Goal: Download file/media

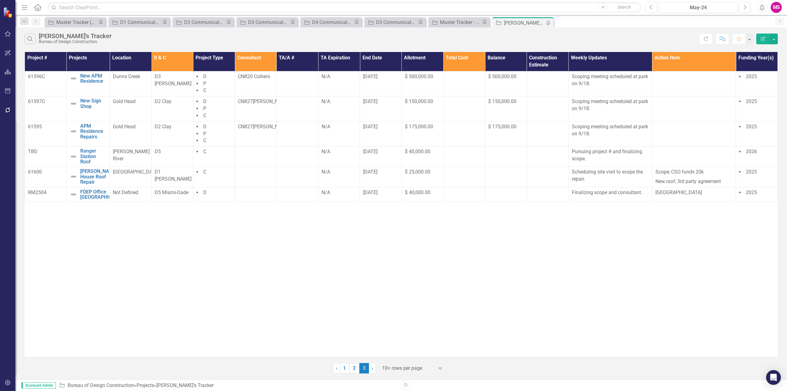
click at [394, 368] on div at bounding box center [408, 368] width 52 height 8
click at [392, 362] on div "Display All Rows" at bounding box center [413, 357] width 68 height 10
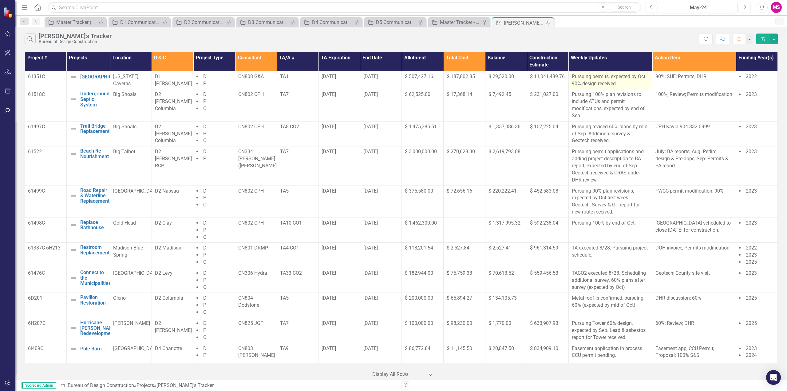
click at [637, 77] on p "Pursuing permits, expected by Oct. 90% design received." at bounding box center [610, 80] width 77 height 14
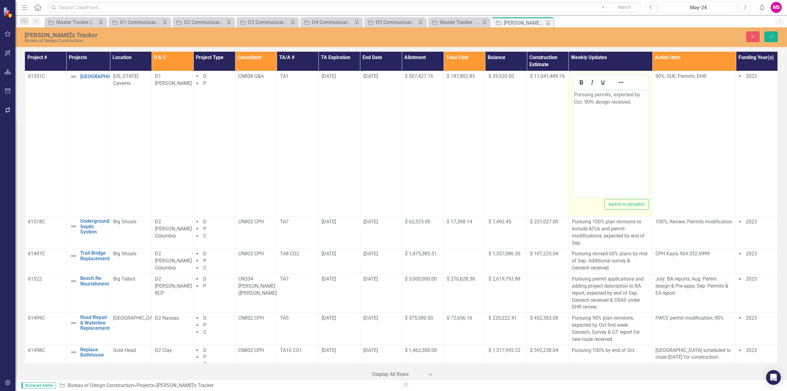
click at [574, 102] on p "Pursuing permits, expected by Oct. 90% design received." at bounding box center [610, 98] width 73 height 15
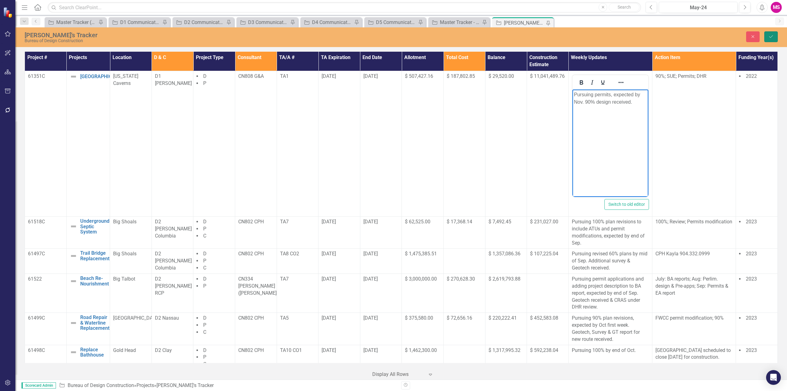
click at [772, 37] on icon "Save" at bounding box center [771, 36] width 6 height 4
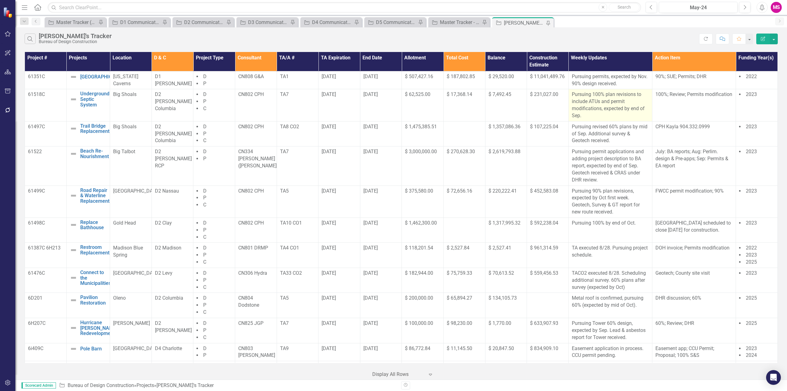
click at [599, 101] on p "Pursuing 100% plan revisions to include ATUs and permit modifications, expected…" at bounding box center [610, 105] width 77 height 28
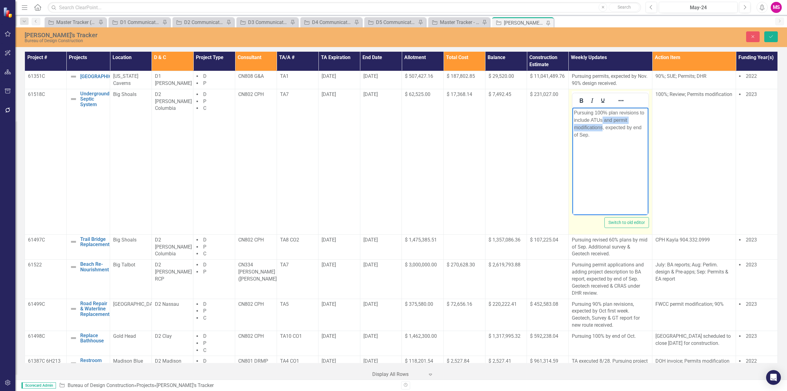
drag, startPoint x: 603, startPoint y: 121, endPoint x: 603, endPoint y: 127, distance: 5.2
click at [603, 127] on p "Pursuing 100% plan revisions to include ATUs and permit modifications, expected…" at bounding box center [610, 124] width 73 height 30
click at [587, 127] on p "Pursuing 100% plan revisions to include ATUs (expected by end of Sep." at bounding box center [610, 120] width 73 height 22
click at [592, 128] on p "Pursuing 100% plan revisions to include ATUs (expected by end of Sep) & and per…" at bounding box center [610, 124] width 73 height 30
click at [774, 36] on button "Save" at bounding box center [771, 36] width 14 height 11
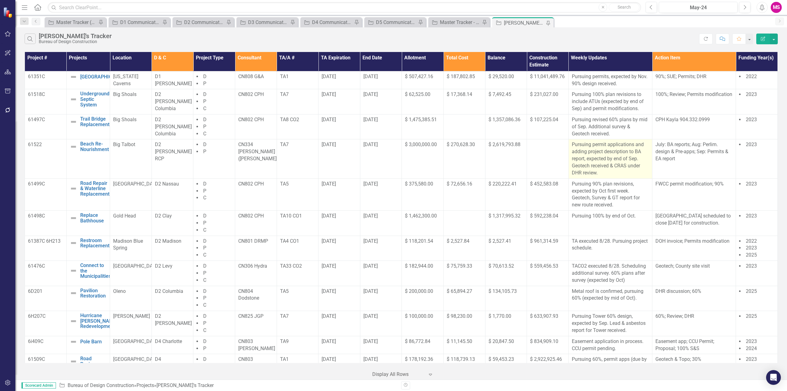
click at [592, 143] on p "Pursuing permit applications and adding project description to BA report, expec…" at bounding box center [610, 158] width 77 height 35
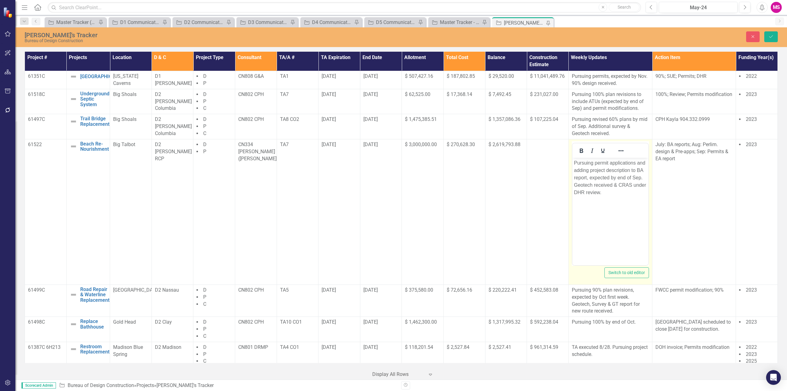
click at [594, 161] on p "Pursuing permit applications and adding project description to BA report, expec…" at bounding box center [610, 177] width 73 height 37
click at [576, 163] on p "Pursuing permit applications and adding project description to BA report, expec…" at bounding box center [610, 177] width 73 height 37
click at [584, 163] on p "Pre application meetings are scheduled. ursuing permit applications and adding …" at bounding box center [610, 185] width 73 height 52
drag, startPoint x: 599, startPoint y: 169, endPoint x: 602, endPoint y: 170, distance: 3.1
click at [602, 170] on p "Pre-application meetings are scheduled. ursuing permit applications and adding …" at bounding box center [610, 185] width 73 height 52
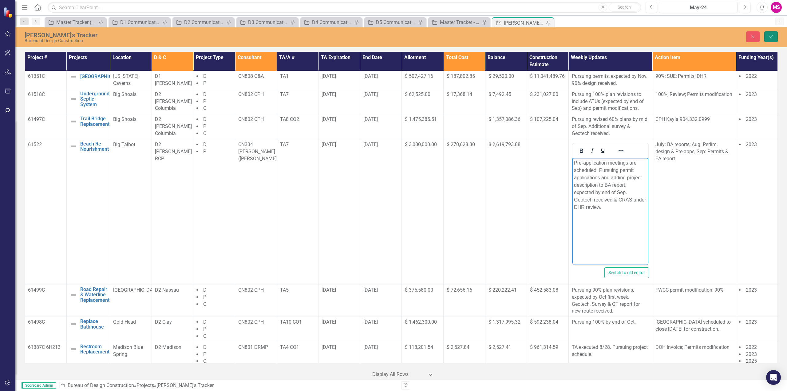
click at [770, 37] on icon "submit" at bounding box center [771, 36] width 4 height 2
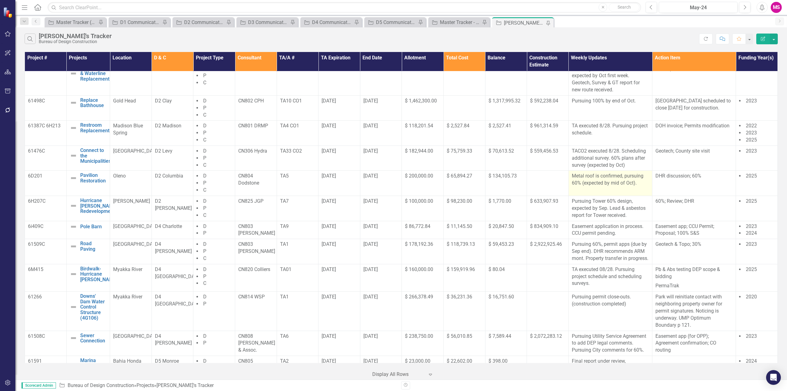
scroll to position [123, 0]
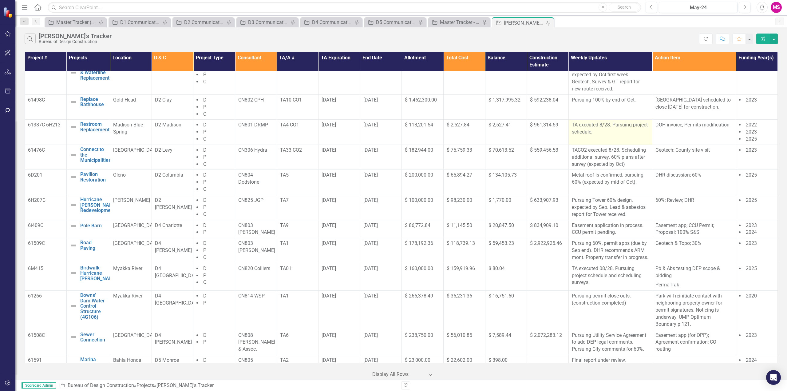
click at [610, 133] on p "TA executed 8/28. Pursuing project schedule." at bounding box center [610, 128] width 77 height 14
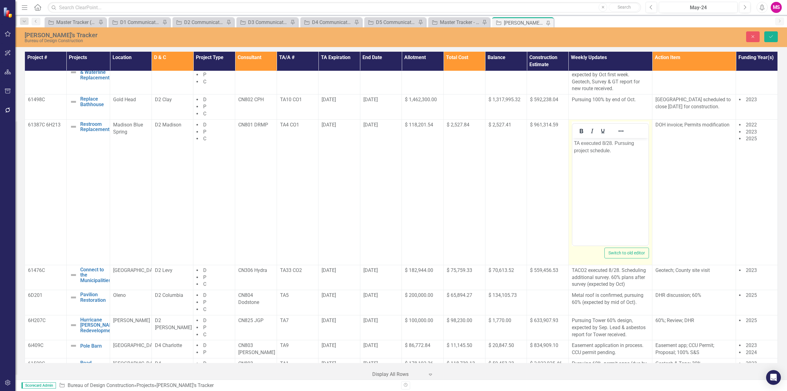
scroll to position [0, 0]
drag, startPoint x: 615, startPoint y: 143, endPoint x: 616, endPoint y: 149, distance: 6.9
click at [616, 149] on p "TA executed 8/28. Pursuing project schedule." at bounding box center [610, 146] width 73 height 15
click at [624, 152] on p "TA executed 8/28. Additional survey scheduled for" at bounding box center [610, 146] width 73 height 15
click at [772, 37] on icon "Save" at bounding box center [771, 36] width 6 height 4
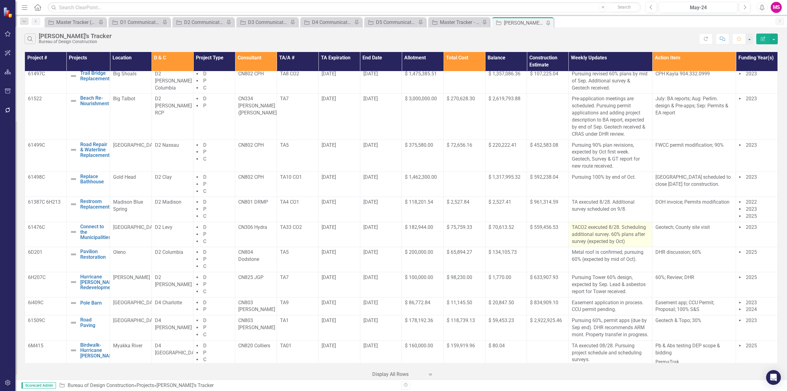
scroll to position [61, 0]
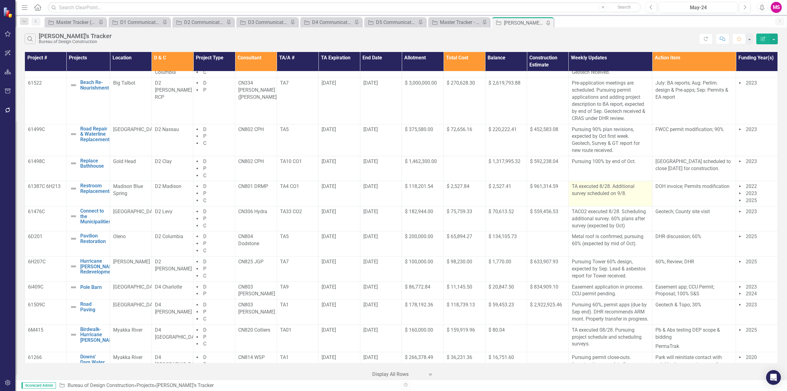
click at [606, 191] on p "TA executed 8/28. Additional survey scheduled on 9/8." at bounding box center [610, 190] width 77 height 14
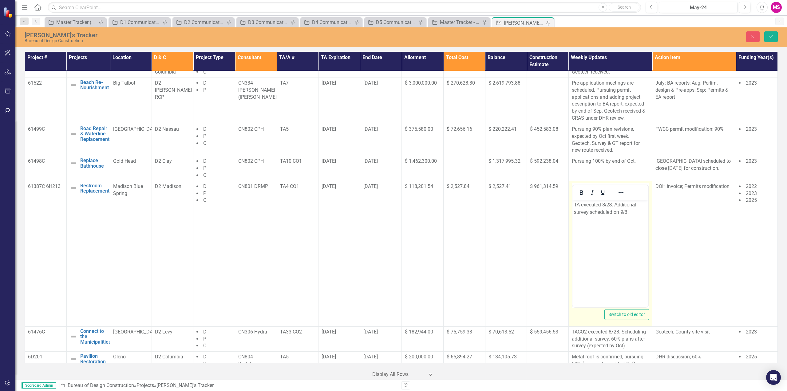
scroll to position [0, 0]
drag, startPoint x: 614, startPoint y: 204, endPoint x: 633, endPoint y: 207, distance: 19.2
click at [633, 207] on p "TA executed 8/28. Additional survey scheduled on 9/8." at bounding box center [610, 208] width 73 height 15
drag, startPoint x: 614, startPoint y: 212, endPoint x: 626, endPoint y: 211, distance: 11.8
click at [626, 211] on p "TA executed 8/28. Additional survey scheduled on 9/8." at bounding box center [610, 208] width 73 height 15
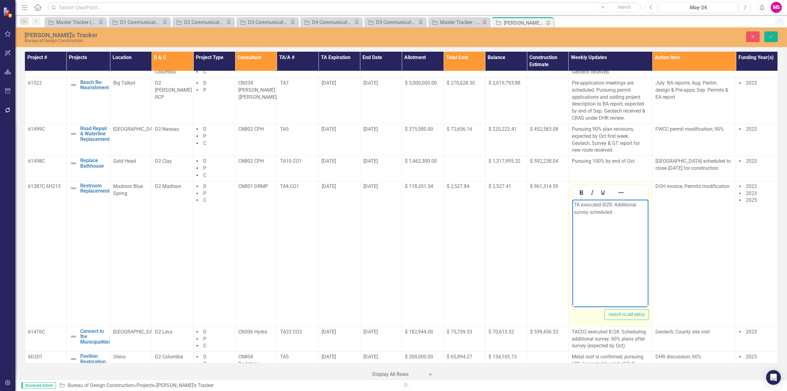
drag, startPoint x: 614, startPoint y: 204, endPoint x: 620, endPoint y: 218, distance: 15.4
click at [620, 218] on body "TA executed 8/28. Additional survey scheduled ." at bounding box center [610, 245] width 76 height 92
click at [615, 205] on p "TA executed 8/28. Concepts" at bounding box center [610, 204] width 73 height 7
click at [604, 212] on p "TA executed 8/28. Pursuing concepts" at bounding box center [610, 208] width 73 height 15
click at [603, 213] on p "TA executed 8/28. Pursuing concepts for stairs & ramp" at bounding box center [610, 208] width 73 height 15
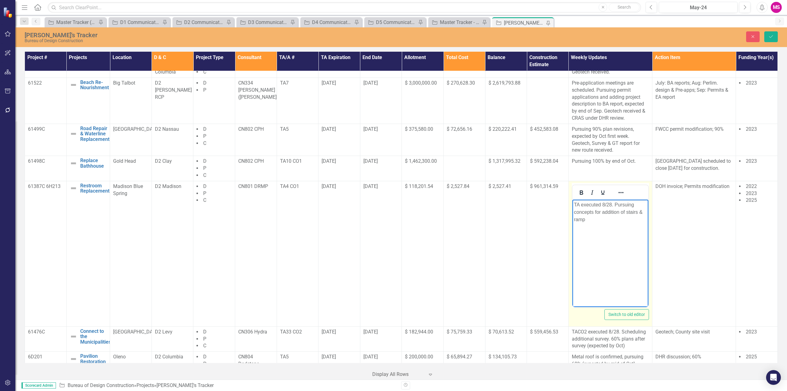
click at [599, 219] on p "TA executed 8/28. Pursuing concepts for addition of stairs & ramp" at bounding box center [610, 212] width 73 height 22
click at [614, 204] on p "TA executed 8/28. Pursuing concepts for addition of stairs & ramp to proposed b…" at bounding box center [610, 212] width 73 height 22
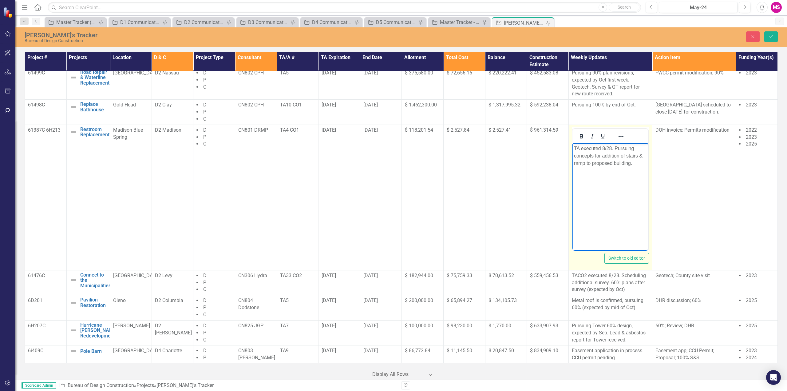
scroll to position [123, 0]
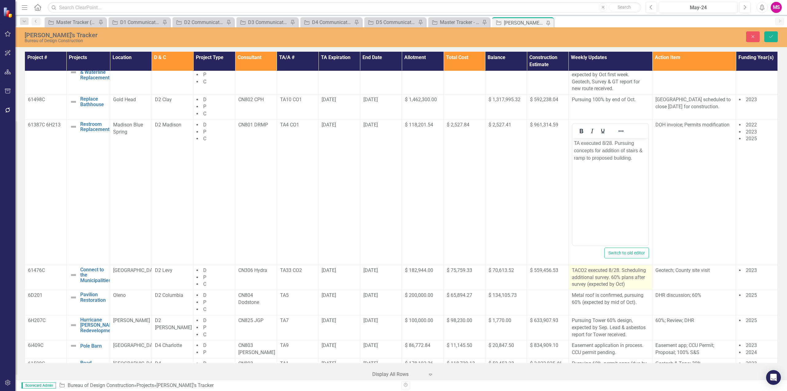
click at [601, 273] on p "TACO2 executed 8/28. Scheduling additional survey. 60% plans after survey (expe…" at bounding box center [610, 277] width 77 height 21
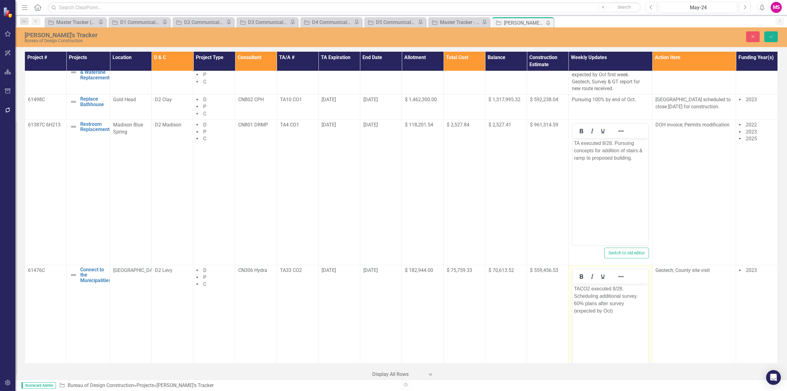
scroll to position [0, 0]
click at [636, 295] on p "TACO2 executed 8/28. Scheduling additional survey. 60% plans after survey (expe…" at bounding box center [610, 300] width 73 height 30
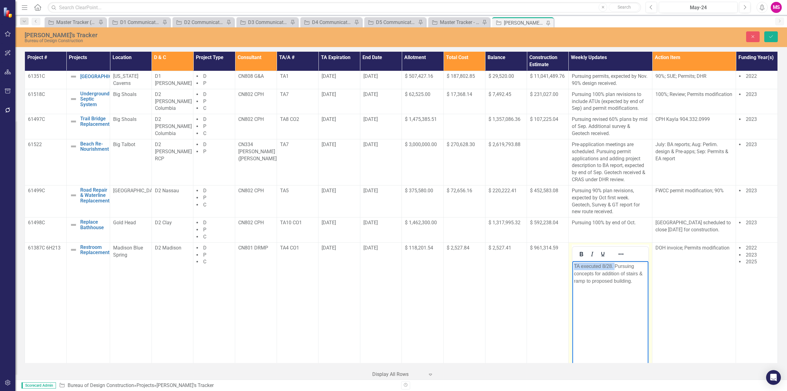
drag, startPoint x: 614, startPoint y: 267, endPoint x: 567, endPoint y: 264, distance: 46.8
click at [572, 264] on html "TA executed 8/28. Pursuing concepts for addition of stairs & ramp to proposed b…" at bounding box center [610, 307] width 76 height 92
click at [641, 280] on p "TA executed 8/28. Pursuing concepts for addition of stairs & ramp to proposed b…" at bounding box center [610, 273] width 73 height 22
click at [769, 36] on icon "Save" at bounding box center [771, 36] width 6 height 4
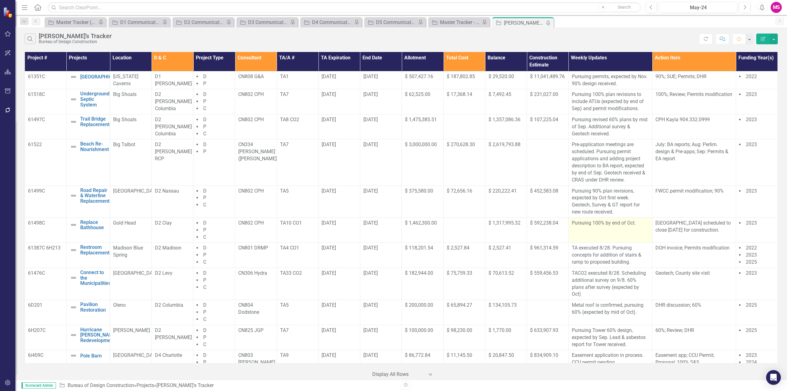
click at [614, 237] on td "Pursuing 100% by end of Oct." at bounding box center [611, 229] width 84 height 25
click at [612, 227] on td "Pursuing 100% by end of Oct." at bounding box center [611, 229] width 84 height 25
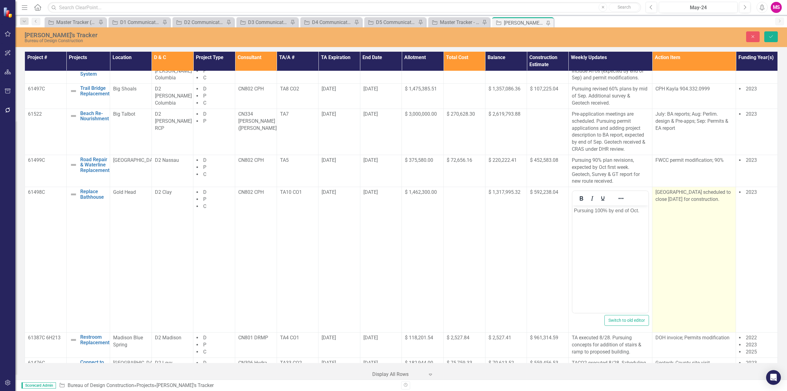
scroll to position [123, 0]
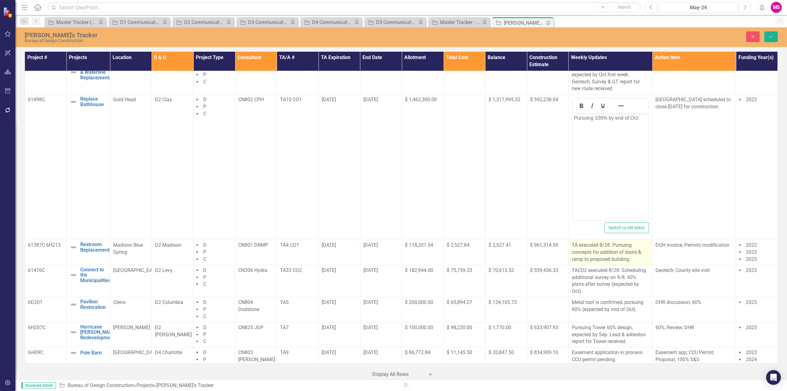
click at [611, 253] on p "TA executed 8/28. Pursuing concepts for addition of stairs & ramp to proposed b…" at bounding box center [610, 252] width 77 height 21
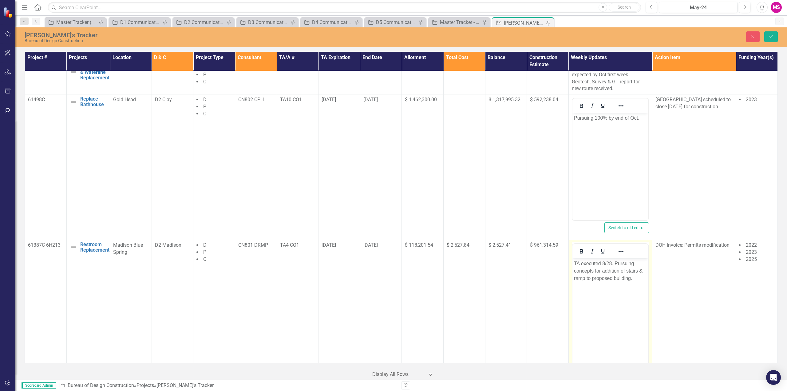
scroll to position [0, 0]
click at [630, 278] on p "TA executed 8/28. Pursuing concepts for addition of stairs & ramp to proposed b…" at bounding box center [610, 271] width 73 height 22
click at [771, 34] on icon "Save" at bounding box center [771, 36] width 6 height 4
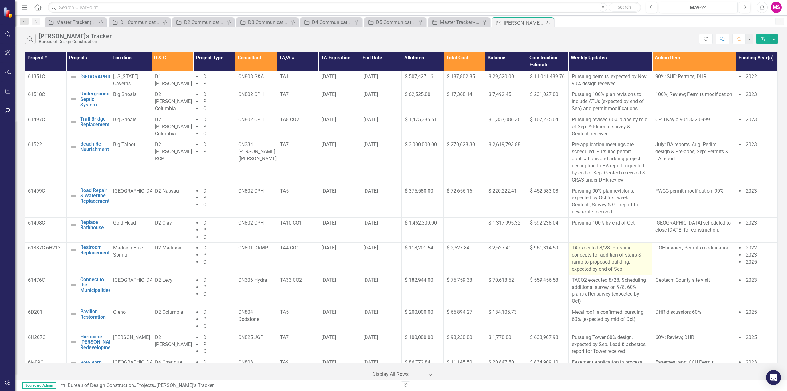
click at [601, 257] on p "TA executed 8/28. Pursuing concepts for addition of stairs & ramp to proposed b…" at bounding box center [610, 258] width 77 height 28
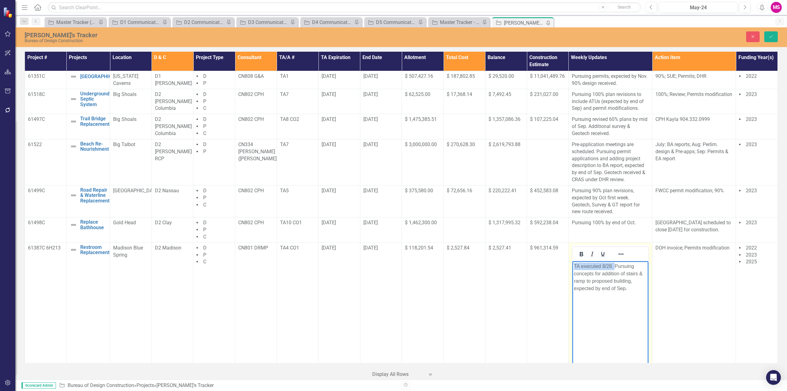
drag, startPoint x: 614, startPoint y: 266, endPoint x: 1125, endPoint y: 527, distance: 573.7
click at [572, 266] on html "TA executed 8/28. Pursuing concepts for addition of stairs & ramp to proposed b…" at bounding box center [610, 307] width 76 height 92
click at [605, 284] on p "Pursuing concepts for addition of stairs & ramp to proposed building, expected …" at bounding box center [610, 273] width 73 height 22
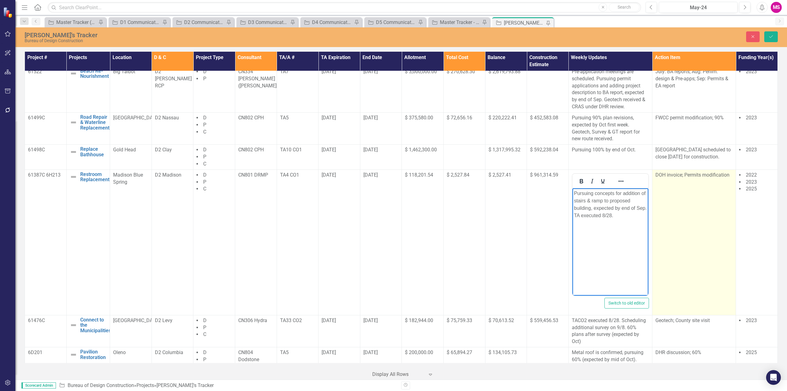
scroll to position [123, 0]
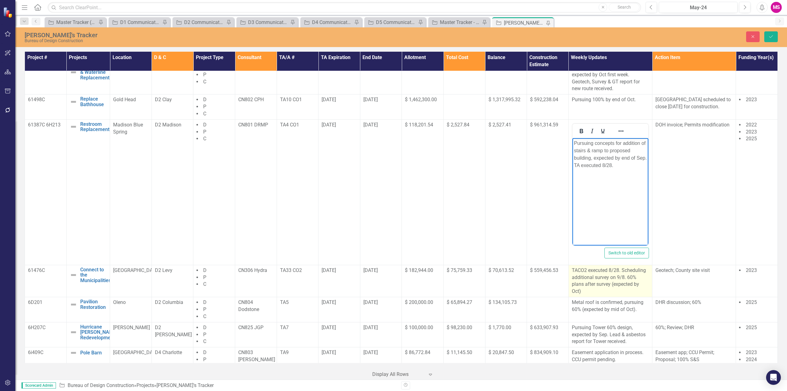
click at [610, 276] on p "TACO2 executed 8/28. Scheduling additional survey on 9/8. 60% plans after surve…" at bounding box center [610, 281] width 77 height 28
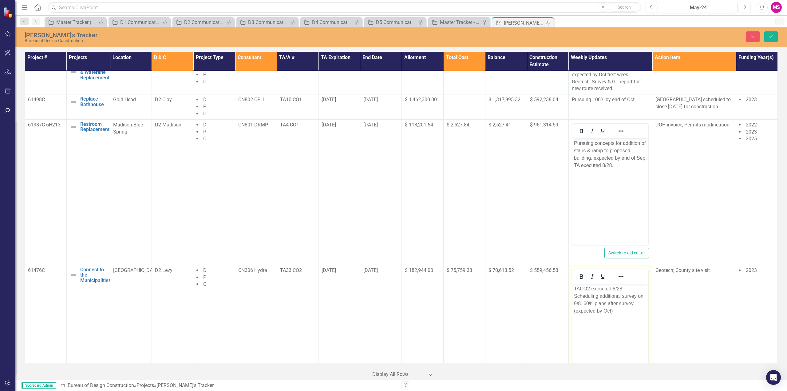
scroll to position [0, 0]
click at [612, 288] on p "TACO2 executed 8/28. Scheduling additional survey on 9/8. 60% plans after surve…" at bounding box center [610, 300] width 73 height 30
drag, startPoint x: 631, startPoint y: 287, endPoint x: 1114, endPoint y: 570, distance: 559.7
click at [572, 287] on html "TACO2 executed 8/28. Scheduling additional survey on 9/8. 60% plans after surve…" at bounding box center [610, 329] width 76 height 92
drag, startPoint x: 584, startPoint y: 295, endPoint x: 629, endPoint y: 311, distance: 47.6
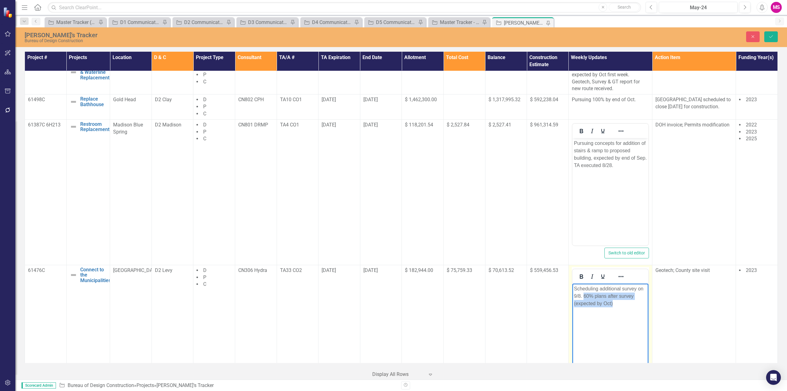
click at [629, 311] on body "Scheduling additional survey on 9/8. 60% plans after survey (expected by Oct)" at bounding box center [610, 329] width 76 height 92
click at [623, 306] on p "Scheduling additional survey on 9/8. 60% plans after survey (expected by Oct)" at bounding box center [610, 296] width 73 height 22
click at [605, 303] on p "Scheduling additional survey on 9/8. 60% plans after survey (expected by Oct) T…" at bounding box center [610, 300] width 73 height 30
click at [613, 303] on p "Scheduling additional survey on 9/8. 60% plans after survey (expected by Oct) T…" at bounding box center [610, 300] width 73 height 30
click at [775, 36] on button "Save" at bounding box center [771, 36] width 14 height 11
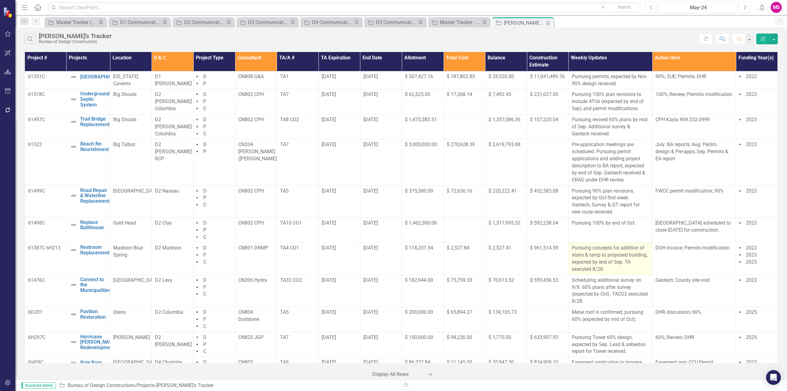
click at [614, 262] on p "Pursuing concepts for addition of stairs & ramp to proposed building, expected …" at bounding box center [610, 258] width 77 height 28
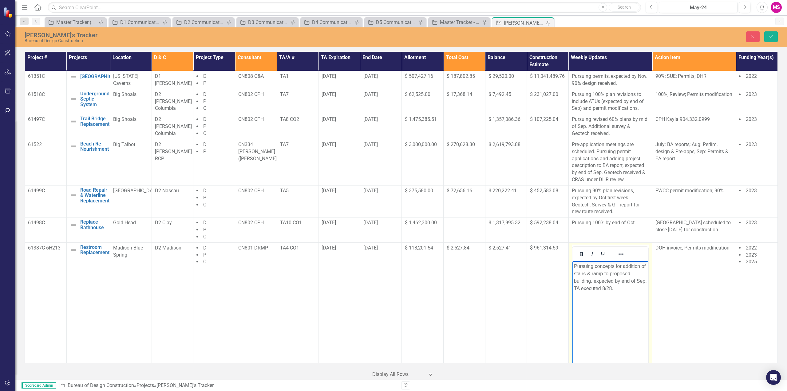
click at [590, 289] on p "Pursuing concepts for addition of stairs & ramp to proposed building, expected …" at bounding box center [610, 277] width 73 height 30
click at [771, 34] on icon "Save" at bounding box center [771, 36] width 6 height 4
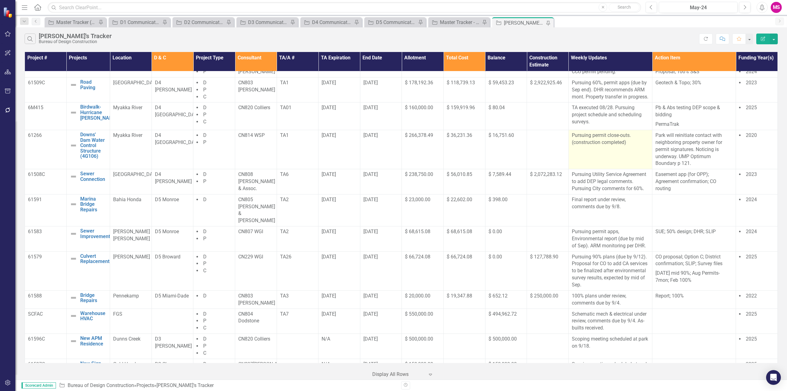
scroll to position [307, 0]
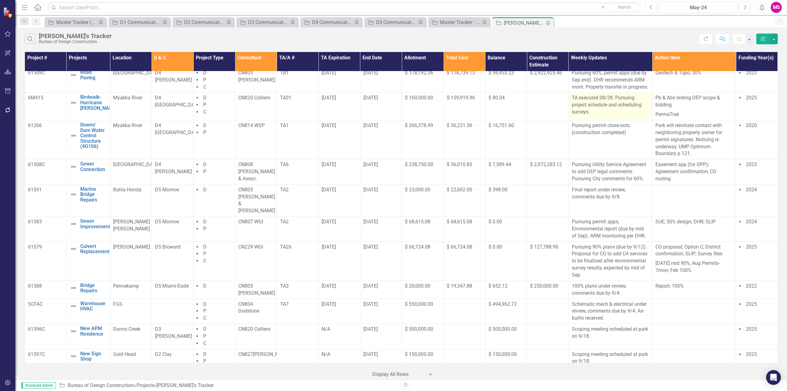
click at [596, 114] on p "TA executed 08/28. Pursuing project schedule and scheduling surveys." at bounding box center [610, 104] width 77 height 21
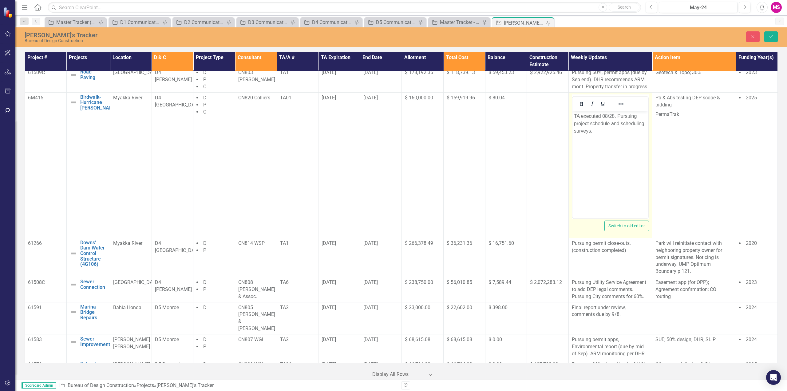
scroll to position [0, 0]
drag, startPoint x: 617, startPoint y: 116, endPoint x: 570, endPoint y: 114, distance: 46.4
click at [572, 114] on html "TA executed 08/28. Pursuing project schedule and scheduling surveys." at bounding box center [610, 157] width 76 height 92
click at [628, 121] on p "Pursuing project schedule and scheduling surveys." at bounding box center [610, 119] width 73 height 15
click at [617, 122] on p "Pursuing project schedule and scheduling surveys. TA executed 08/28." at bounding box center [610, 123] width 73 height 22
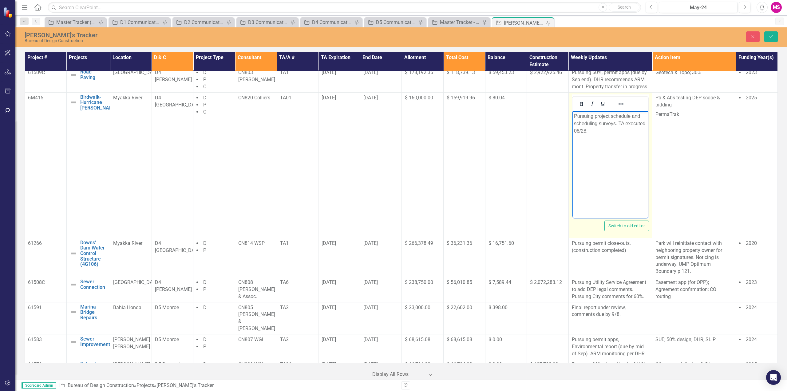
click at [610, 130] on p "Pursuing project schedule and scheduling surveys. TA executed 08/28." at bounding box center [610, 123] width 73 height 22
click at [615, 122] on p "Pursuing project schedule and scheduling surveys. TA executed 08/28." at bounding box center [610, 123] width 73 height 22
click at [608, 131] on p "Pursuing project schedule and scheduling surveys. TA executed 08/28." at bounding box center [610, 123] width 73 height 22
click at [600, 123] on p "Pursuing project schedule and scheduling surveys. TA executed 08/28." at bounding box center [610, 123] width 73 height 22
click at [638, 122] on p "Pursuing project schedule and scheduling Geotech & surveys. TA executed 08/28." at bounding box center [610, 123] width 73 height 22
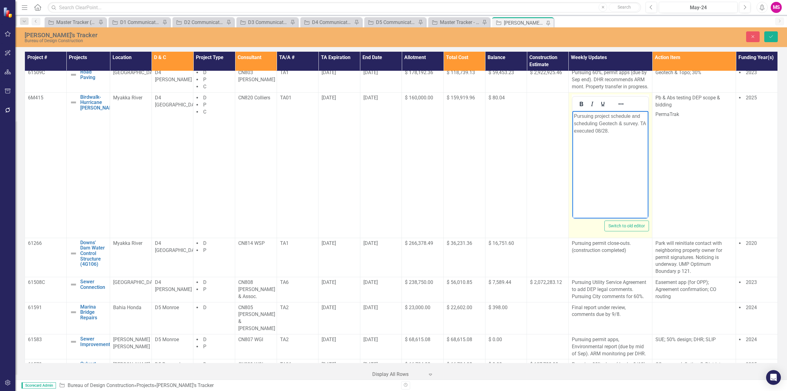
click at [629, 115] on p "Pursuing project schedule and scheduling Geotech & survey. TA executed 08/28." at bounding box center [610, 123] width 73 height 22
click at [605, 141] on body "Pursuing project schedule. Scheduling Geotech & survey. TA executed 08/28." at bounding box center [610, 157] width 76 height 92
click at [600, 125] on p "Pursuing project schedule. Scheduling Geotech & survey. TA executed 08/28." at bounding box center [610, 123] width 73 height 22
click at [638, 123] on p "Pursuing project schedule. Scheduling Geotech & survey. TA executed 08/28." at bounding box center [610, 123] width 73 height 22
click at [613, 164] on body "Pursuing project schedule. Scheduling Geotech & survey by 9/12. TA executed 08/…" at bounding box center [610, 157] width 76 height 92
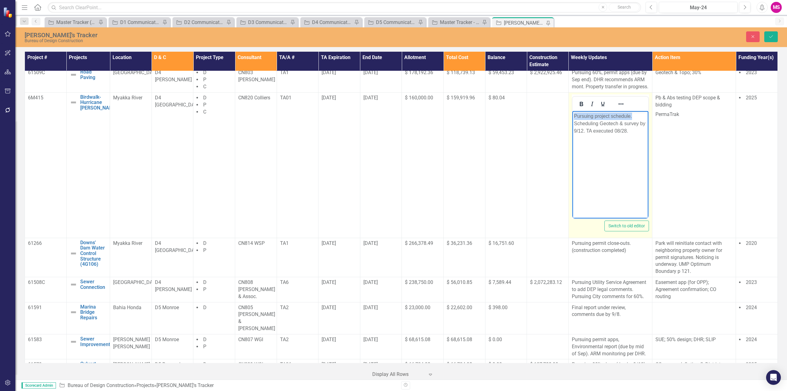
drag, startPoint x: 636, startPoint y: 115, endPoint x: 534, endPoint y: 117, distance: 101.2
click at [572, 117] on html "Pursuing project schedule. Scheduling Geotech & survey by 9/12. TA executed 08/…" at bounding box center [610, 157] width 76 height 92
click at [600, 116] on p "Scheduling Geotech & survey by 9/12. TA executed 08/28." at bounding box center [610, 119] width 73 height 15
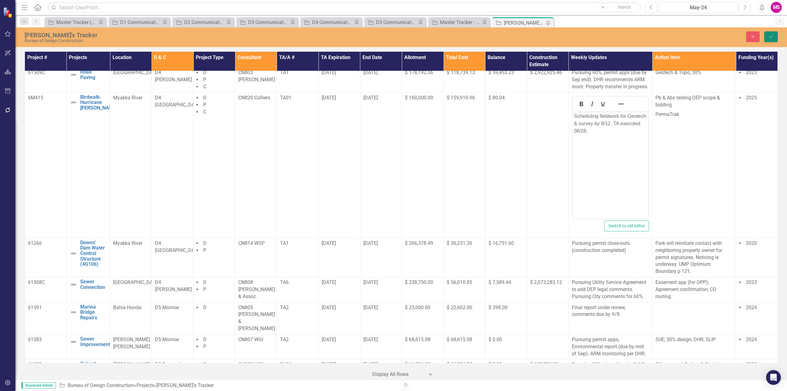
click at [769, 34] on button "Save" at bounding box center [771, 36] width 14 height 11
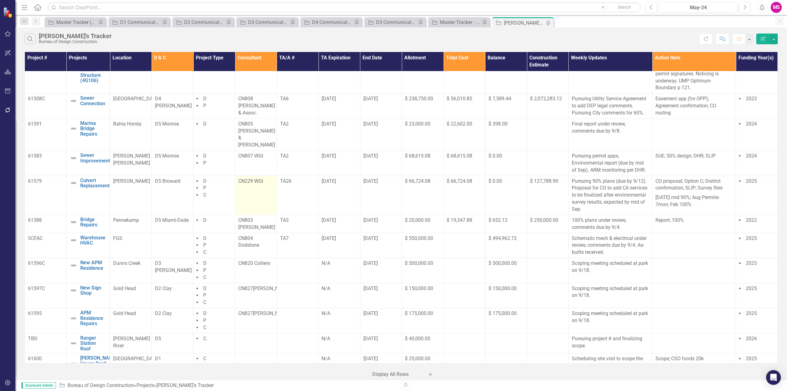
scroll to position [400, 0]
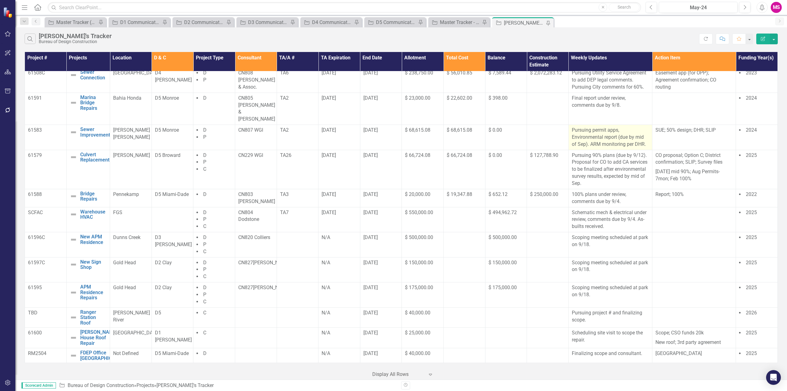
click at [624, 127] on p "Pursuing permit apps, Environmental report (due by mid of Sep). ARM monitoring …" at bounding box center [610, 137] width 77 height 21
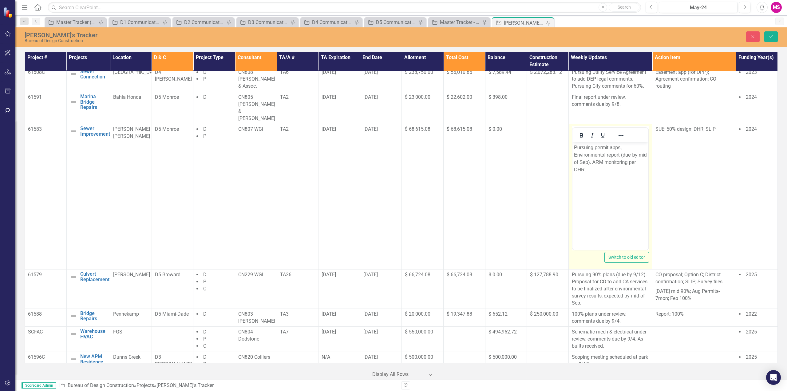
scroll to position [0, 0]
click at [628, 147] on p "Pursuing permit apps, Environmental report (due by mid of Sep). ARM monitoring …" at bounding box center [610, 159] width 73 height 30
click at [769, 36] on icon "Save" at bounding box center [771, 36] width 6 height 4
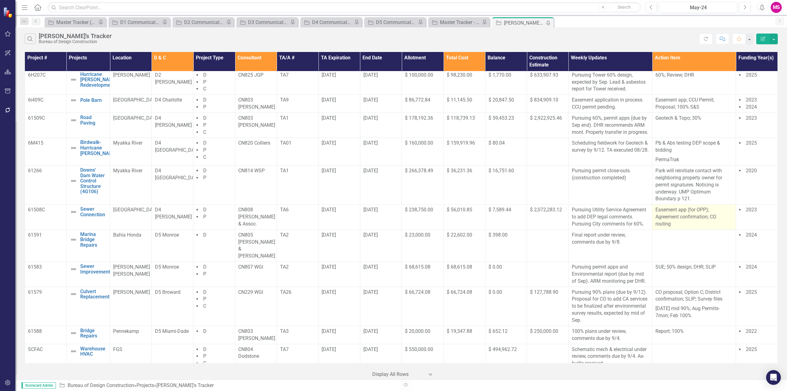
scroll to position [277, 0]
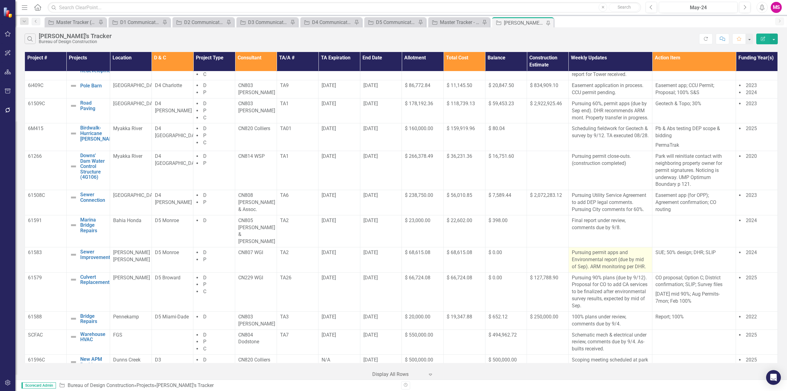
click at [608, 255] on p "Pursuing permit apps and Environmental report (due by mid of Sep). ARM monitori…" at bounding box center [610, 259] width 77 height 21
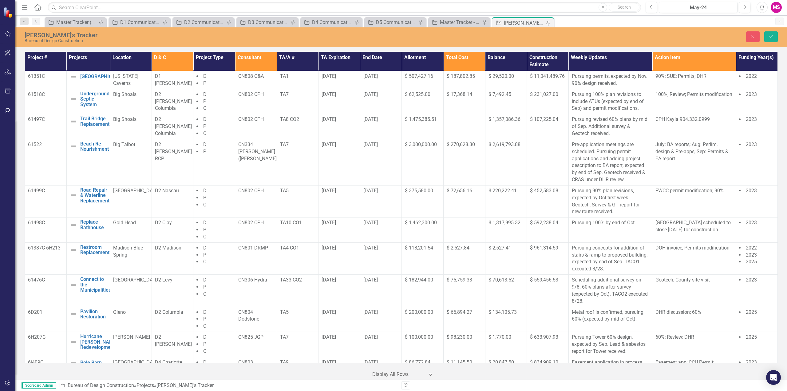
scroll to position [277, 0]
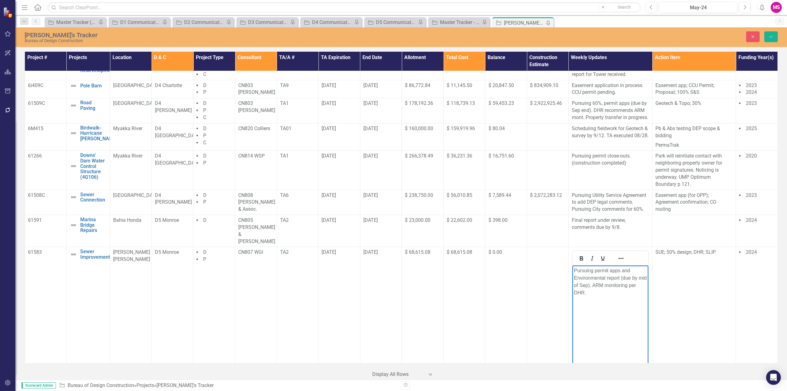
click at [598, 294] on p "Pursuing permit apps and Environmental report (due by mid of Sep). ARM monitori…" at bounding box center [610, 282] width 73 height 30
click at [624, 277] on p "Pursuing permit apps and Environmental report (due by mid of Sep). ARM monitori…" at bounding box center [610, 285] width 73 height 37
click at [771, 35] on icon "Save" at bounding box center [771, 36] width 6 height 4
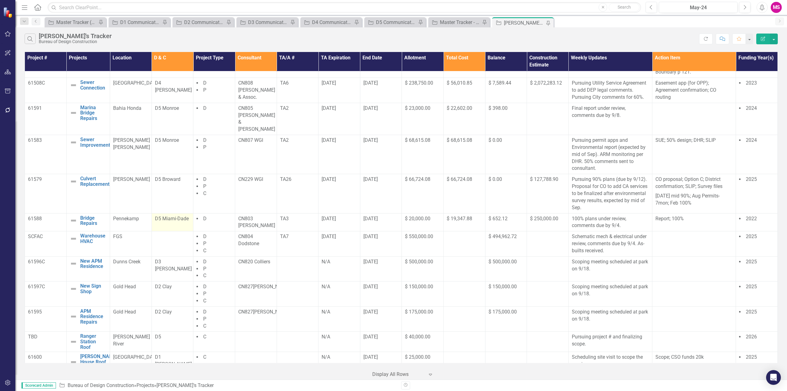
scroll to position [414, 0]
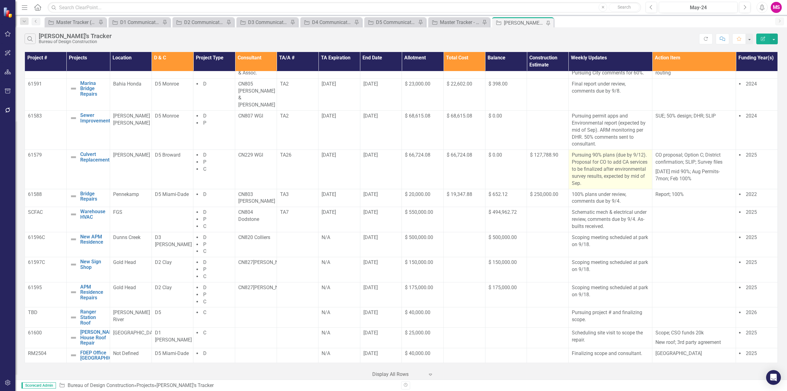
click at [632, 153] on p "Pursuing 90% plans (due by 9/12). Proposal for CO to add CA services to be fina…" at bounding box center [610, 169] width 77 height 35
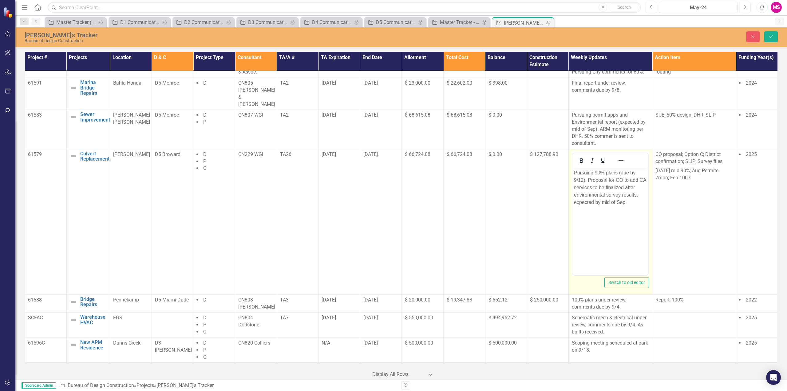
scroll to position [0, 0]
click at [574, 180] on p "Pursuing 90% plans (due by 9/12). Proposal for CO to add CA services to be fina…" at bounding box center [610, 187] width 73 height 37
click at [771, 35] on icon "Save" at bounding box center [771, 36] width 6 height 4
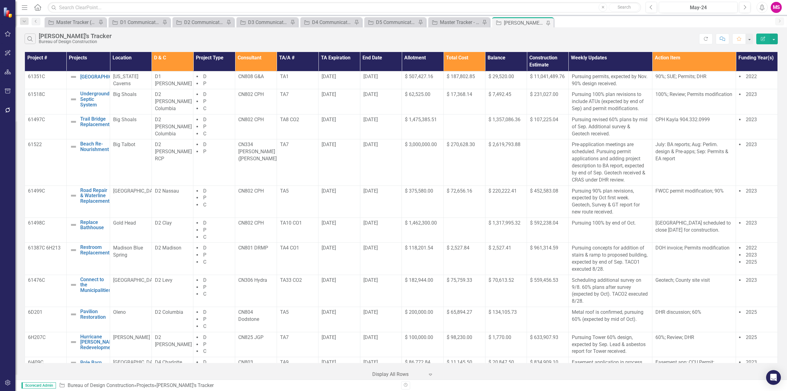
click at [640, 32] on div "Search Meena's Tracker Bureau of Design Construction Refresh Comment Favorite E…" at bounding box center [401, 37] width 772 height 20
click at [123, 21] on div "D1 Communications Tracker" at bounding box center [140, 22] width 41 height 8
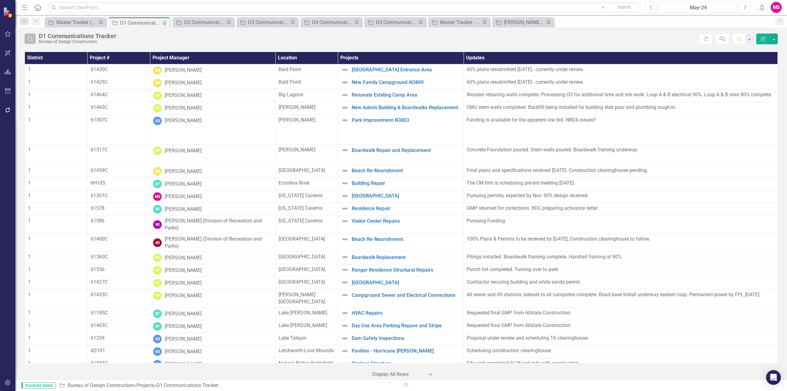
click at [30, 40] on icon "Search" at bounding box center [30, 39] width 7 height 6
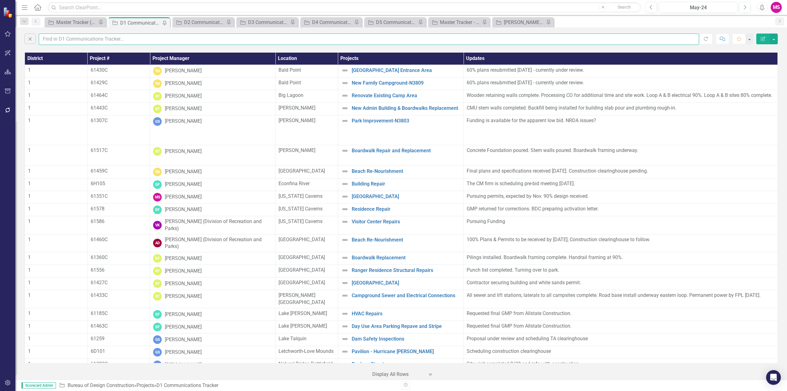
click at [68, 38] on input "text" at bounding box center [369, 39] width 660 height 11
type input "meena"
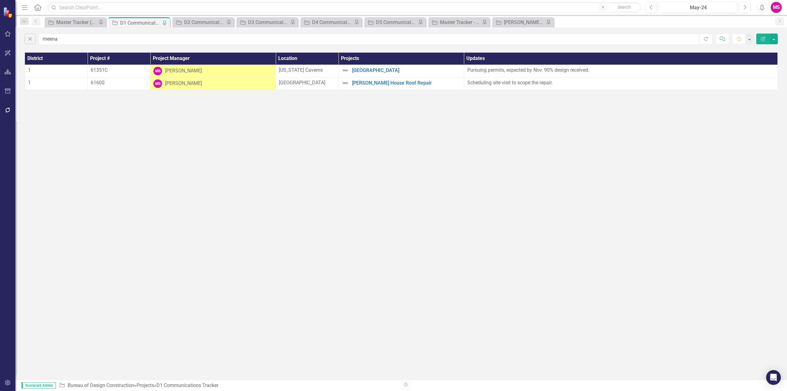
click at [292, 212] on div "Close meena Refresh Comment Favorite Edit Report District Project # Project Man…" at bounding box center [401, 203] width 772 height 352
click at [773, 37] on button "button" at bounding box center [774, 39] width 8 height 11
click at [752, 65] on link "PDF Export to PDF" at bounding box center [753, 62] width 49 height 11
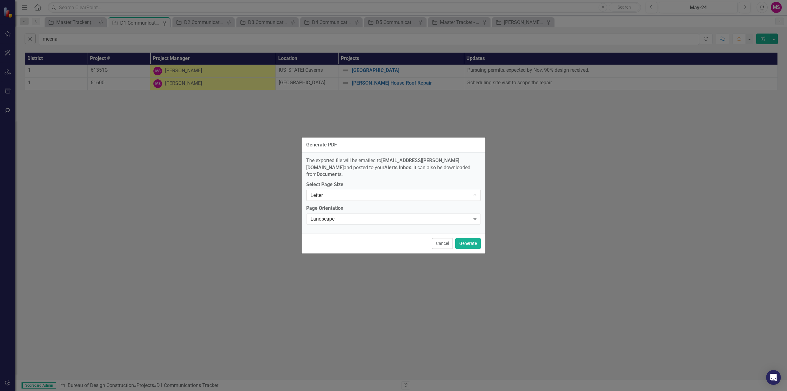
click at [347, 192] on div "Letter" at bounding box center [391, 195] width 160 height 7
click at [343, 216] on div "Landscape" at bounding box center [391, 219] width 160 height 7
click at [339, 233] on div "Portrait" at bounding box center [394, 235] width 165 height 7
click at [464, 239] on button "Generate" at bounding box center [468, 243] width 26 height 11
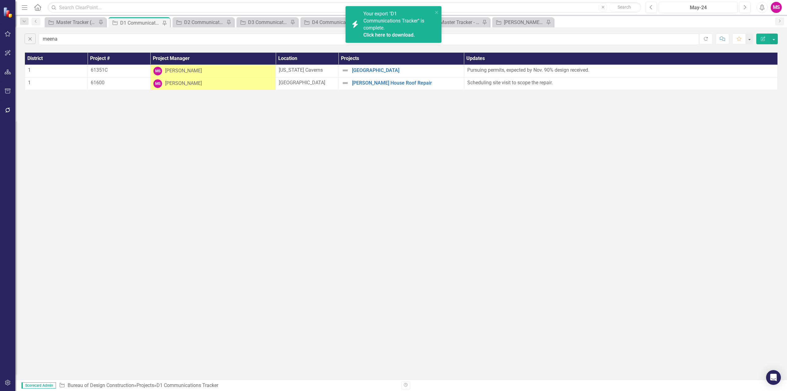
click at [378, 34] on link "Click here to download." at bounding box center [389, 35] width 52 height 6
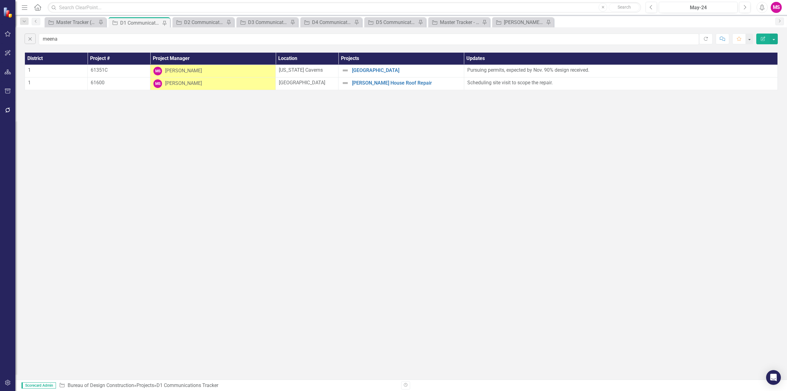
click at [203, 135] on div "Close meena Refresh Comment Favorite Edit Report District Project # Project Man…" at bounding box center [401, 203] width 772 height 352
click at [200, 22] on div "D2 Communications Tracker" at bounding box center [204, 22] width 41 height 8
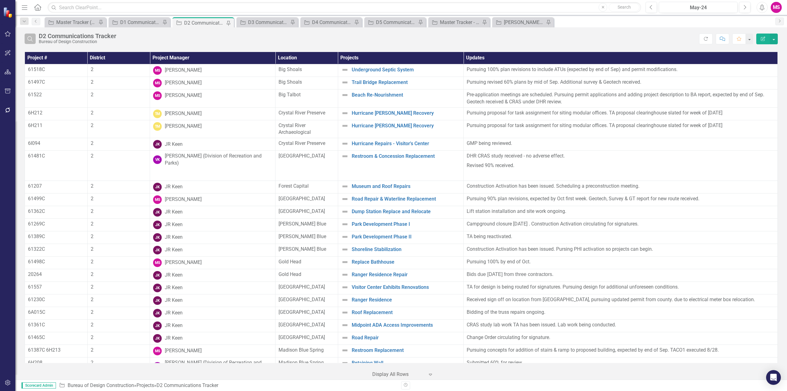
click at [32, 38] on icon "Search" at bounding box center [30, 39] width 7 height 6
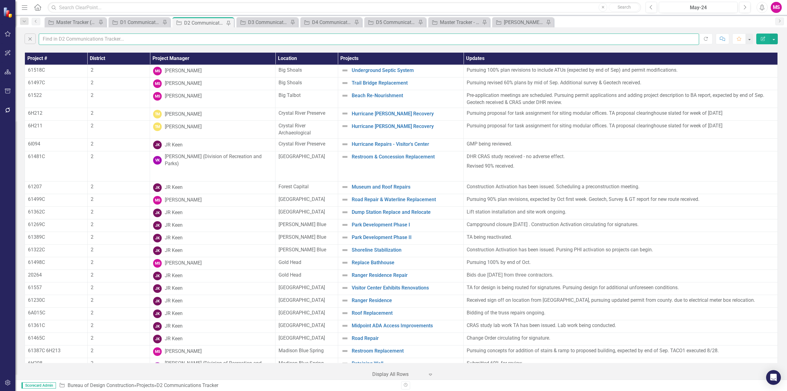
click at [62, 38] on input "text" at bounding box center [369, 39] width 660 height 11
type input "meena"
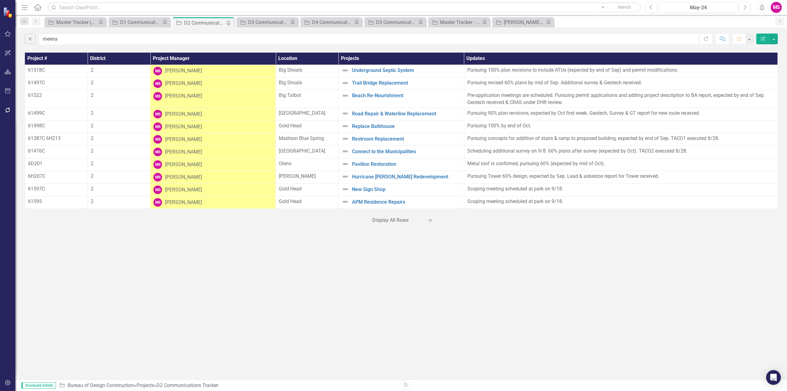
click at [275, 257] on div "Close meena Refresh Comment Favorite Edit Report Project # District Project Man…" at bounding box center [401, 203] width 772 height 352
drag, startPoint x: 279, startPoint y: 287, endPoint x: 387, endPoint y: 179, distance: 153.1
click at [279, 287] on div "Close meena Refresh Comment Favorite Edit Report Project # District Project Man…" at bounding box center [401, 203] width 772 height 352
click at [774, 38] on button "button" at bounding box center [774, 39] width 8 height 11
click at [749, 65] on link "PDF Export to PDF" at bounding box center [753, 62] width 49 height 11
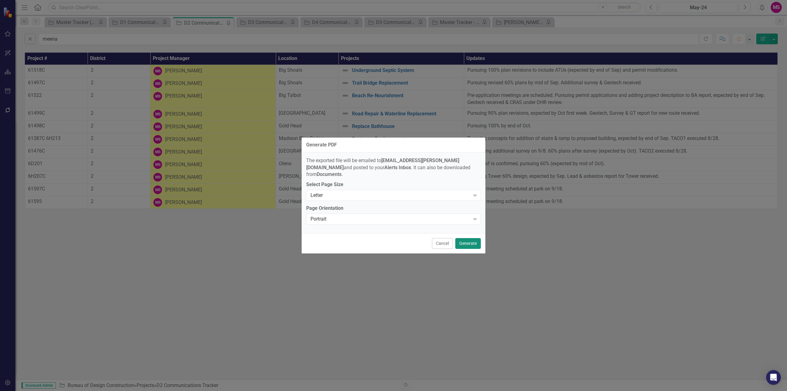
click at [470, 241] on button "Generate" at bounding box center [468, 243] width 26 height 11
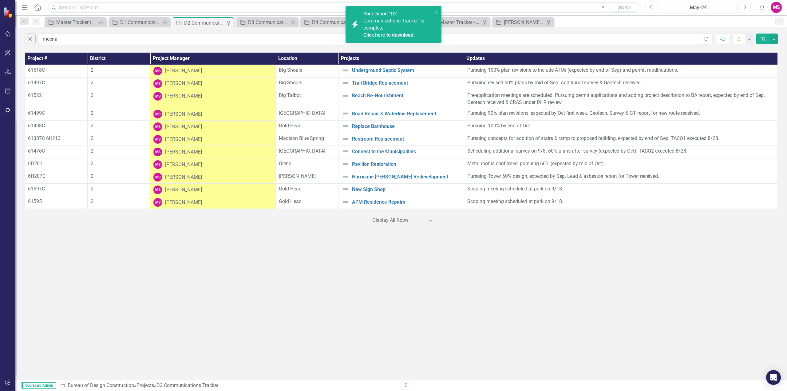
click at [386, 34] on link "Click here to download." at bounding box center [389, 35] width 52 height 6
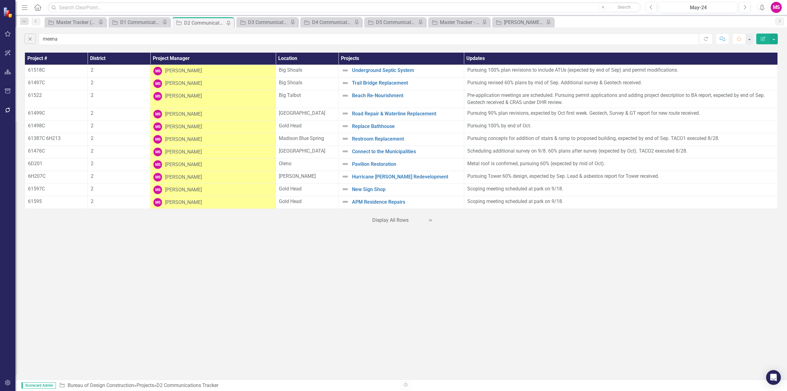
click at [599, 237] on div "Close meena Refresh Comment Favorite Edit Report Project # District Project Man…" at bounding box center [401, 203] width 772 height 352
click at [252, 24] on div "D3 Communications Tracker" at bounding box center [268, 22] width 41 height 8
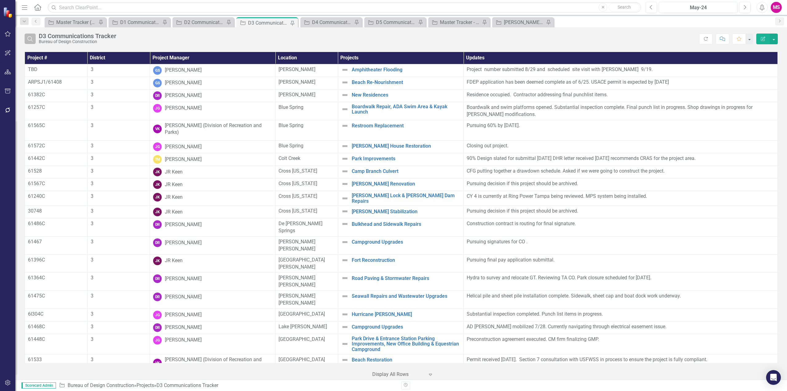
click at [31, 39] on icon "Search" at bounding box center [30, 39] width 7 height 6
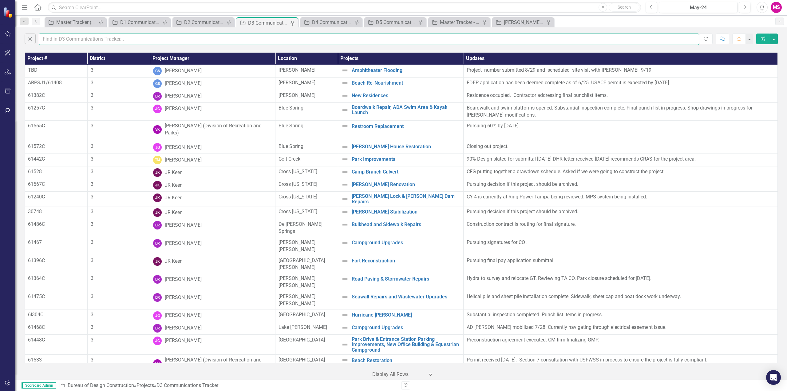
click at [59, 39] on input "text" at bounding box center [369, 39] width 660 height 11
type input "meena"
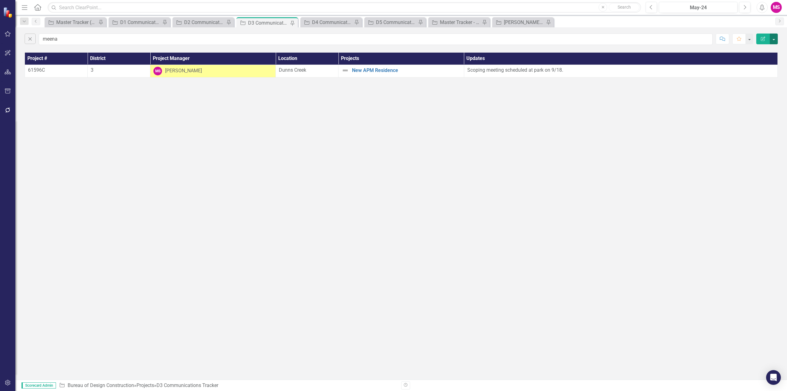
click at [774, 38] on button "button" at bounding box center [774, 39] width 8 height 11
click at [750, 60] on link "PDF Export to PDF" at bounding box center [753, 62] width 49 height 11
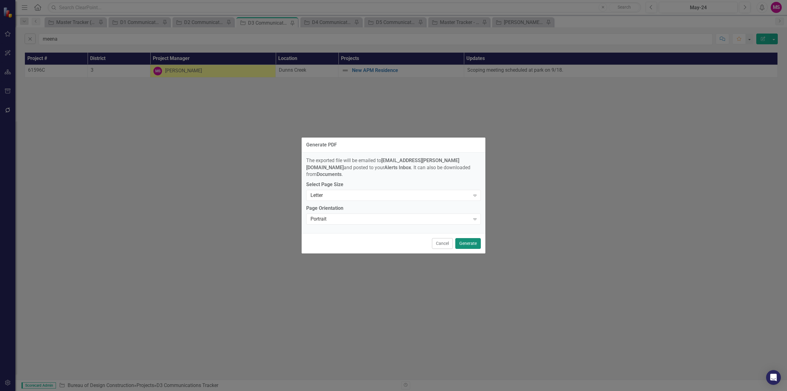
click at [463, 240] on button "Generate" at bounding box center [468, 243] width 26 height 11
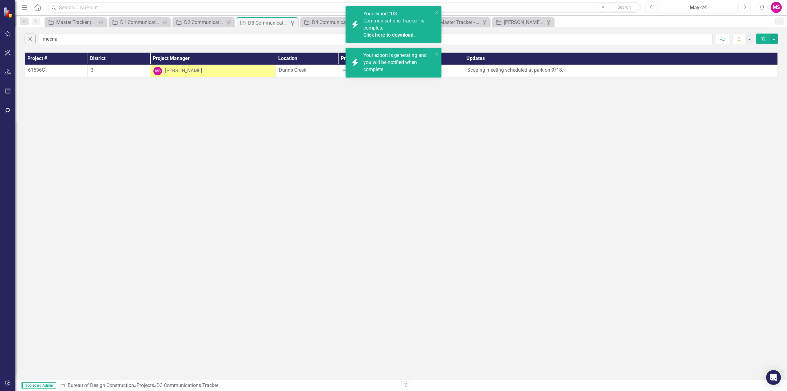
click at [389, 35] on link "Click here to download." at bounding box center [389, 35] width 52 height 6
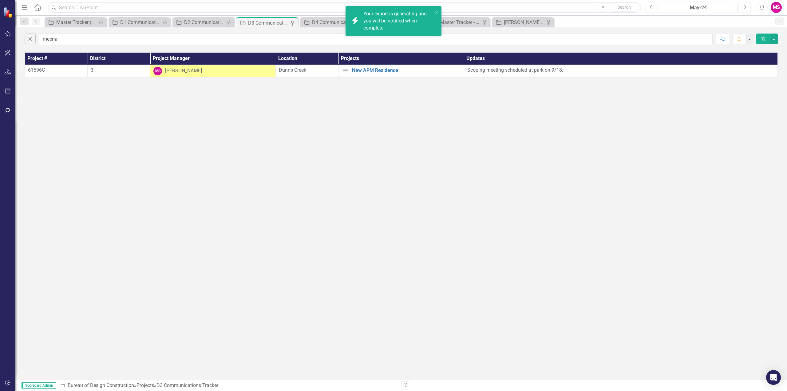
drag, startPoint x: 541, startPoint y: 162, endPoint x: 413, endPoint y: 109, distance: 139.0
click at [541, 162] on div "Close meena Comment Favorite Edit Report Project # District Project Manager Loc…" at bounding box center [401, 203] width 772 height 352
click at [292, 213] on div "Close meena Comment Favorite Edit Report Project # District Project Manager Loc…" at bounding box center [401, 203] width 772 height 352
click at [341, 331] on div "Close meena Comment Favorite Edit Report Project # District Project Manager Loc…" at bounding box center [401, 203] width 772 height 352
click at [331, 21] on div "D4 Communications Tracker" at bounding box center [332, 22] width 41 height 8
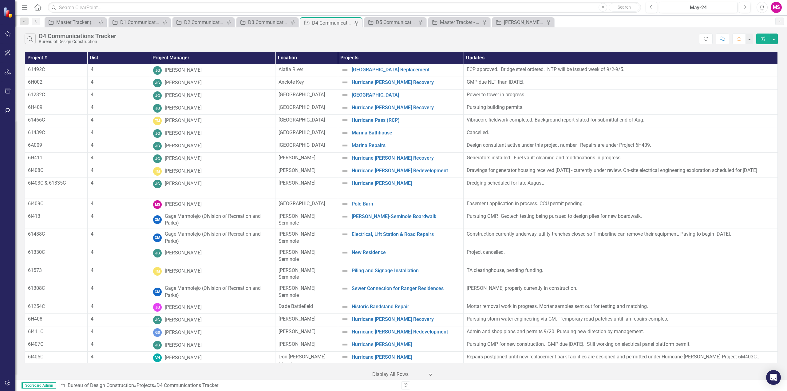
click at [21, 204] on div "Project # Dist. Project Manager Location Projects Updates 61492C 4 JG John Goss…" at bounding box center [401, 214] width 772 height 329
click at [29, 40] on icon "button" at bounding box center [29, 38] width 5 height 5
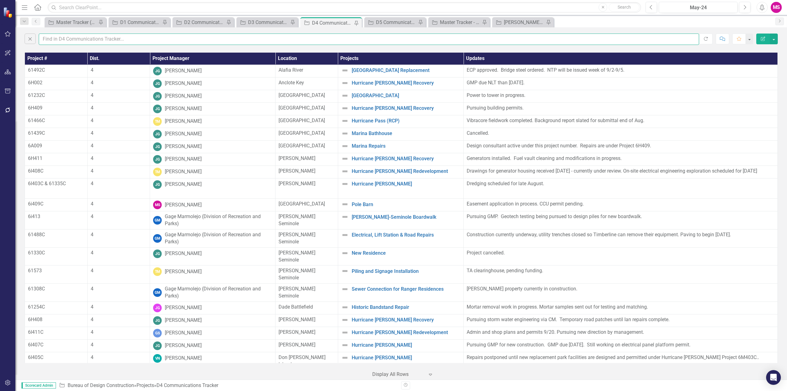
click at [84, 40] on input "text" at bounding box center [369, 39] width 660 height 11
type input "meena"
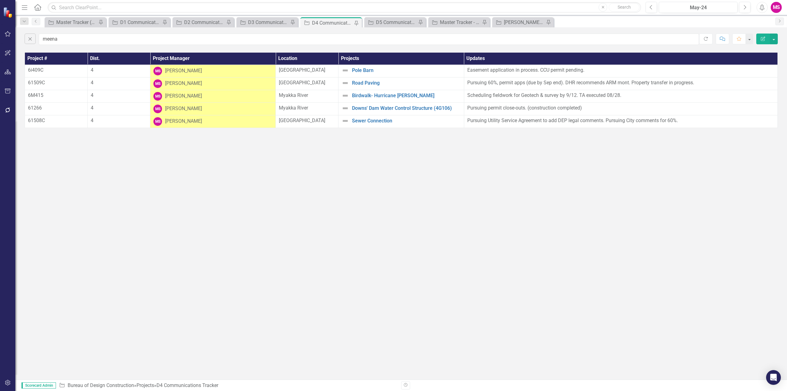
click at [504, 217] on div "Close meena Refresh Comment Favorite Edit Report Project # Dist. Project Manage…" at bounding box center [401, 203] width 772 height 352
click at [269, 168] on div "Close meena Refresh Comment Favorite Edit Report Project # Dist. Project Manage…" at bounding box center [401, 203] width 772 height 352
click at [776, 37] on button "button" at bounding box center [774, 39] width 8 height 11
click at [749, 65] on link "PDF Export to PDF" at bounding box center [753, 62] width 49 height 11
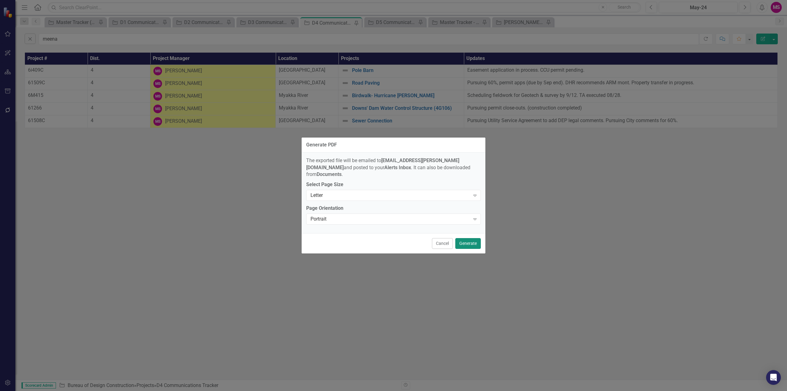
click at [468, 240] on button "Generate" at bounding box center [468, 243] width 26 height 11
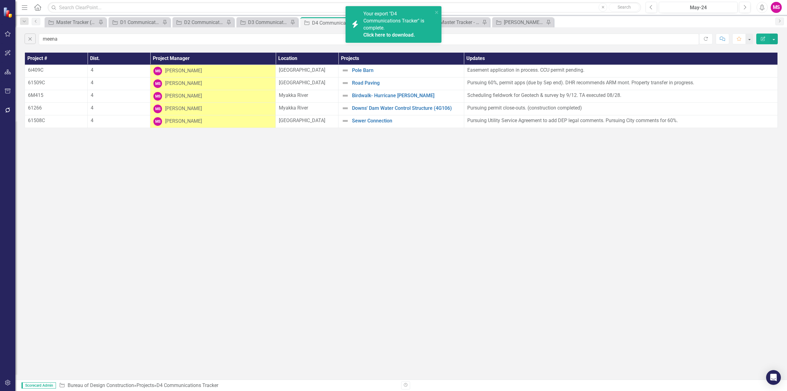
click at [380, 37] on link "Click here to download." at bounding box center [389, 35] width 52 height 6
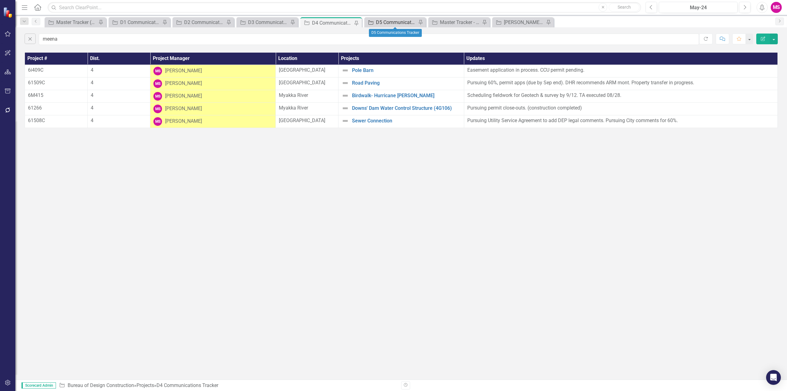
click at [388, 22] on div "D5 Communications Tracker" at bounding box center [396, 22] width 41 height 8
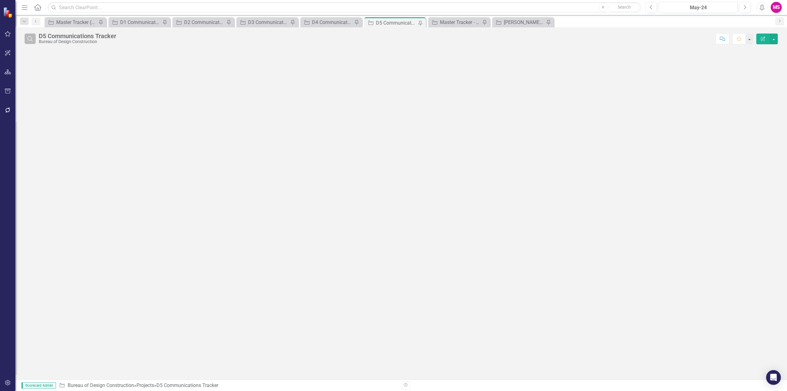
click at [30, 38] on icon "Search" at bounding box center [30, 39] width 7 height 6
click at [76, 38] on input "text" at bounding box center [376, 39] width 674 height 11
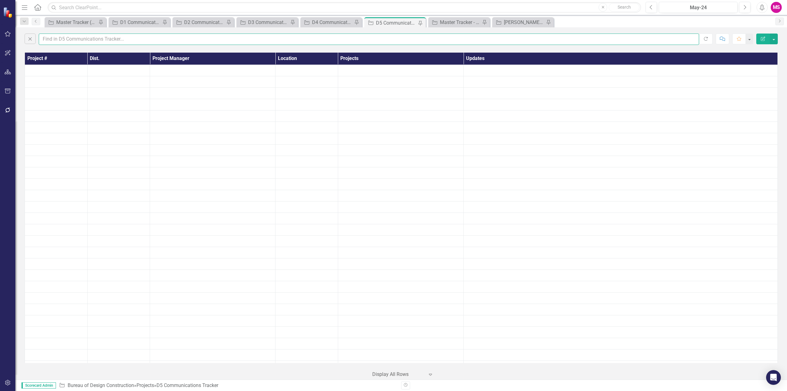
type input "meena"
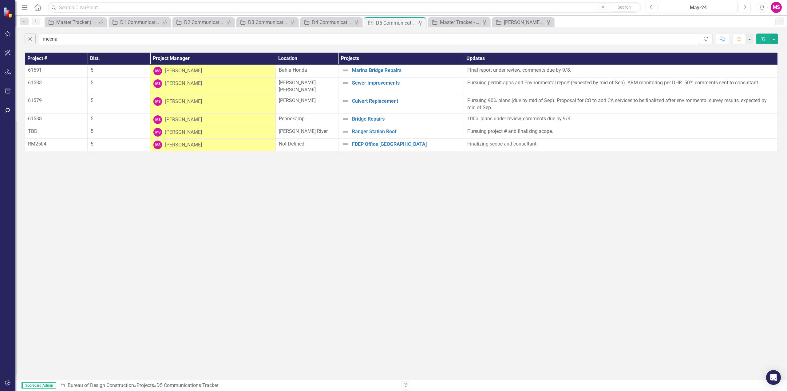
click at [197, 240] on div "Close meena Refresh Comment Favorite Edit Report Project # Dist. Project Manage…" at bounding box center [401, 203] width 772 height 352
drag, startPoint x: 172, startPoint y: 209, endPoint x: 281, endPoint y: 177, distance: 113.6
click at [172, 209] on div "Close meena Refresh Comment Favorite Edit Report Project # Dist. Project Manage…" at bounding box center [401, 203] width 772 height 352
drag, startPoint x: 284, startPoint y: 330, endPoint x: 324, endPoint y: 286, distance: 59.6
click at [284, 330] on div "Close meena Refresh Comment Favorite Edit Report Project # Dist. Project Manage…" at bounding box center [401, 203] width 772 height 352
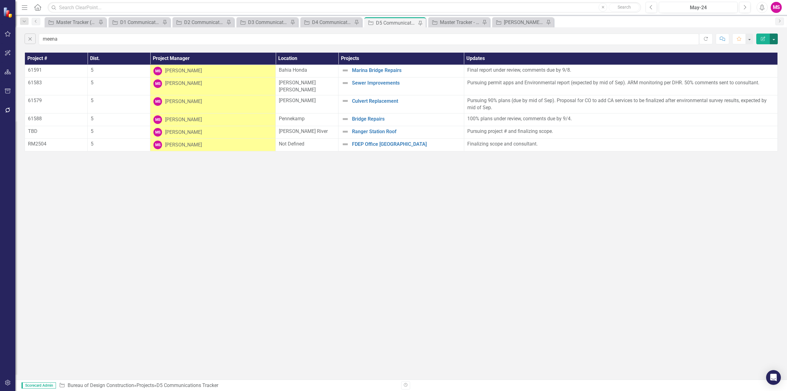
click at [774, 38] on button "button" at bounding box center [774, 39] width 8 height 11
click at [748, 64] on link "PDF Export to PDF" at bounding box center [753, 62] width 49 height 11
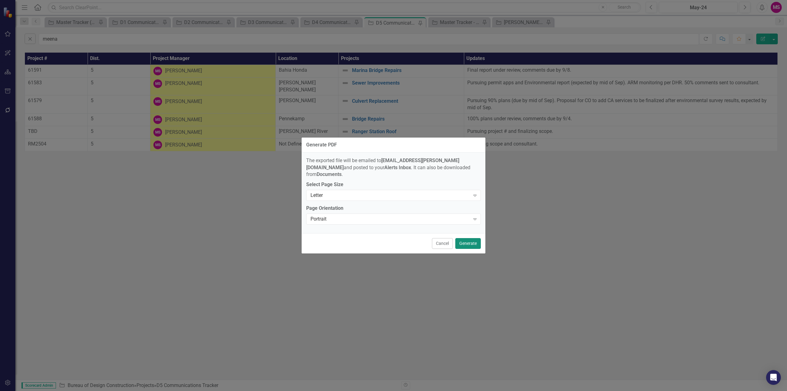
click at [474, 240] on button "Generate" at bounding box center [468, 243] width 26 height 11
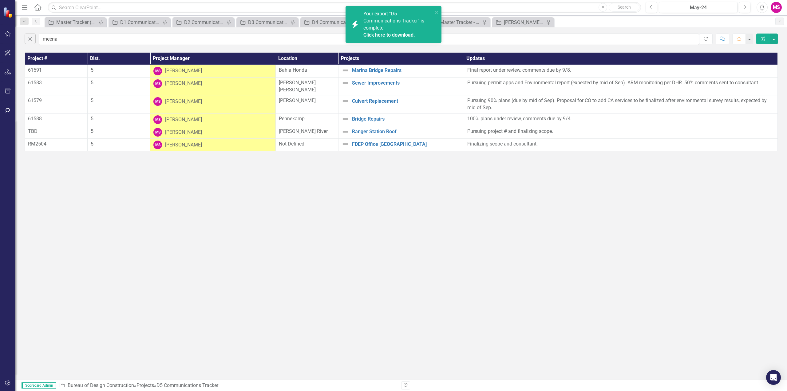
click at [348, 33] on div "icon.bolt Your export "D5 Communications Tracker" is complete. Click here to do…" at bounding box center [391, 25] width 87 height 32
click at [370, 34] on link "Click here to download." at bounding box center [390, 35] width 52 height 6
click at [532, 219] on div "Close meena Refresh Comment Favorite Edit Report Project # Dist. Project Manage…" at bounding box center [401, 203] width 772 height 352
